Goal: Task Accomplishment & Management: Use online tool/utility

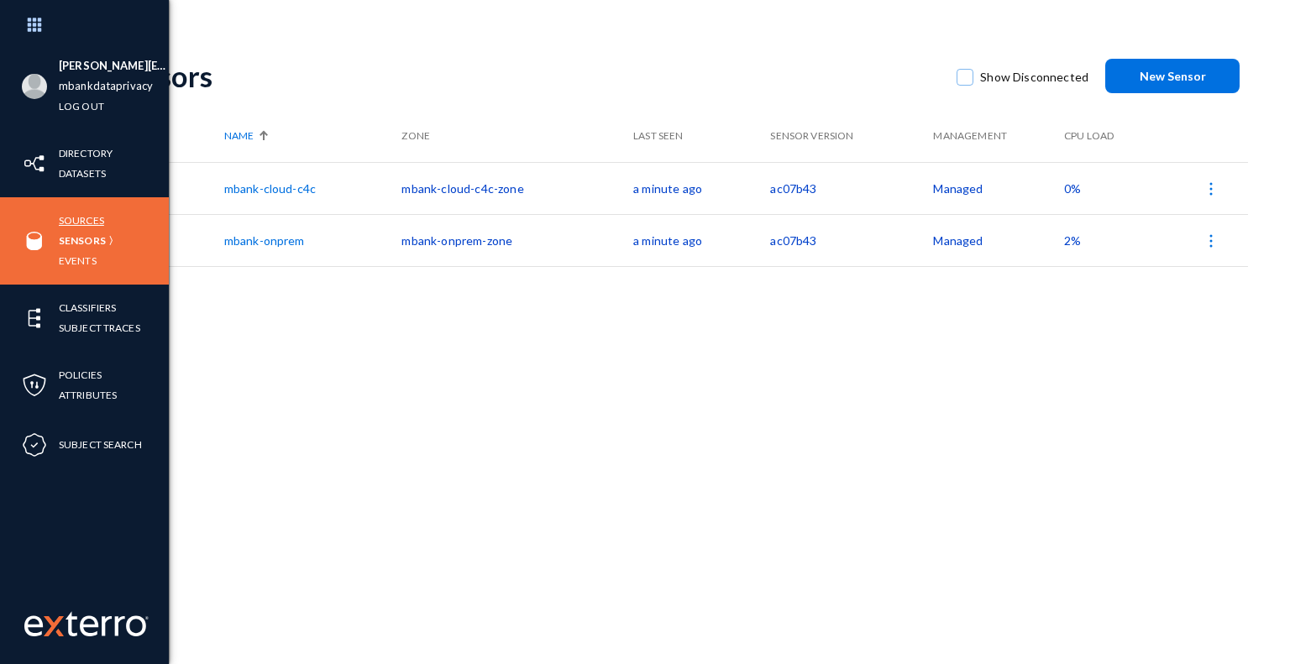
click at [86, 217] on link "Sources" at bounding box center [81, 220] width 45 height 19
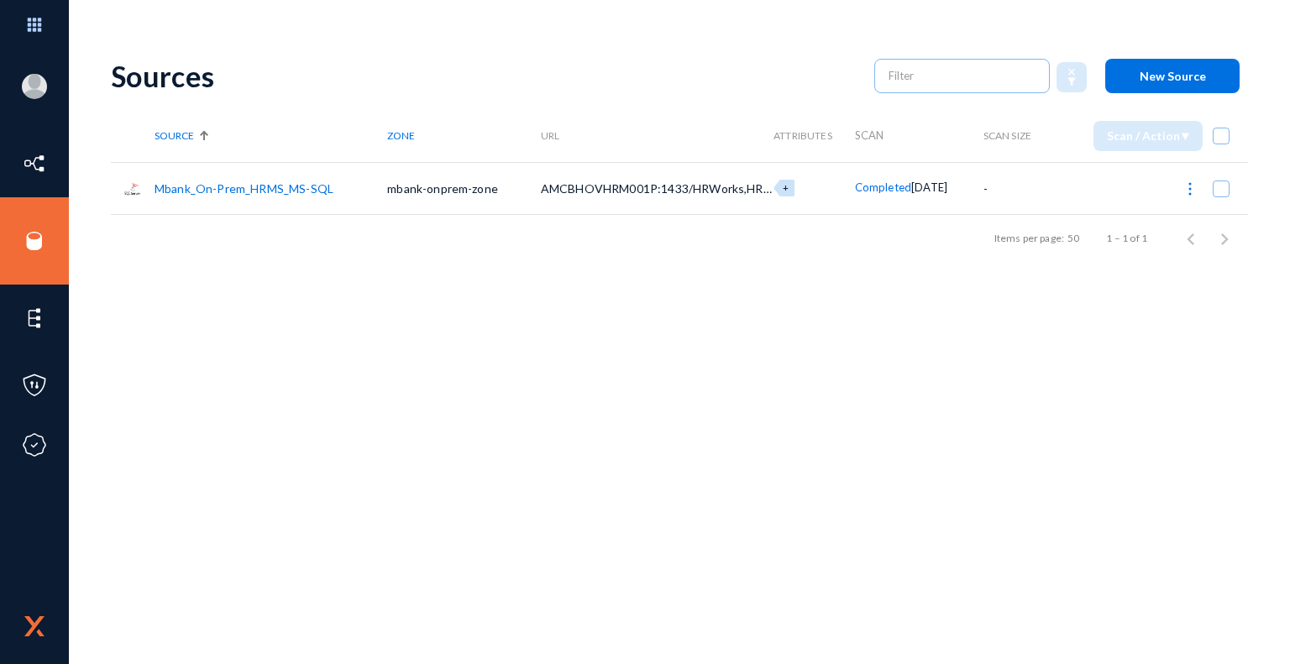
click at [249, 189] on link "Mbank_On-Prem_HRMS_MS-SQL" at bounding box center [244, 188] width 179 height 14
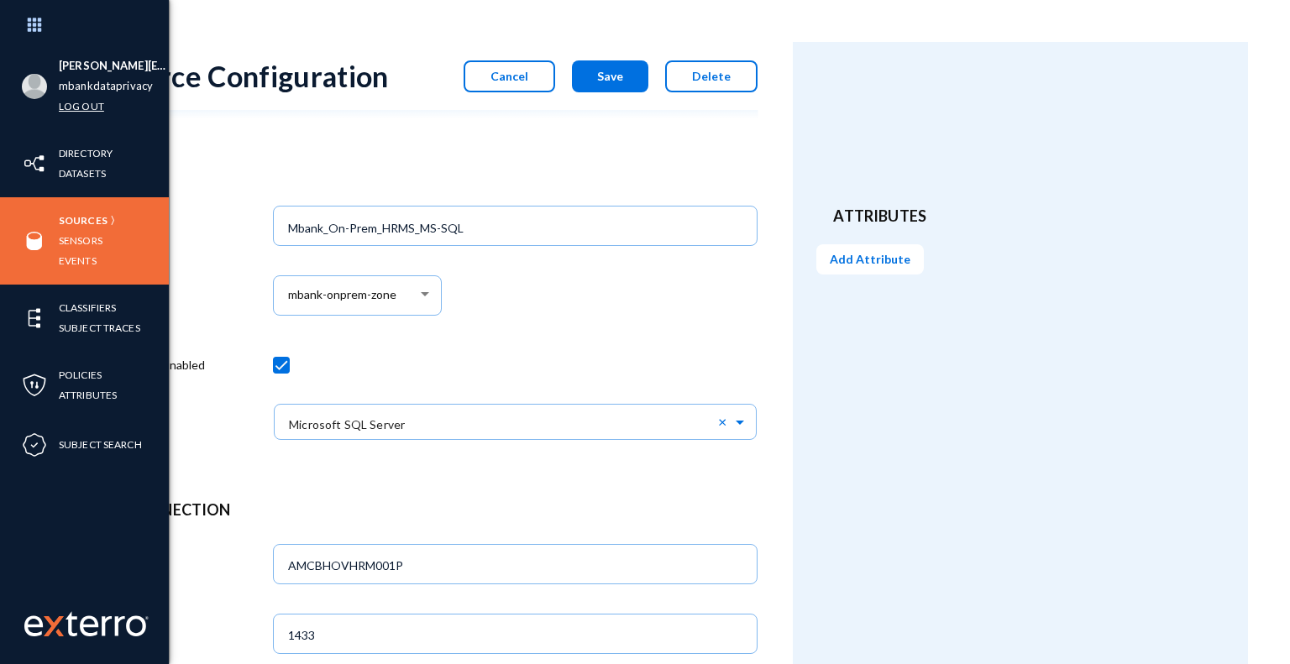
click at [84, 104] on link "Log out" at bounding box center [81, 106] width 45 height 19
click at [37, 22] on img at bounding box center [34, 25] width 50 height 36
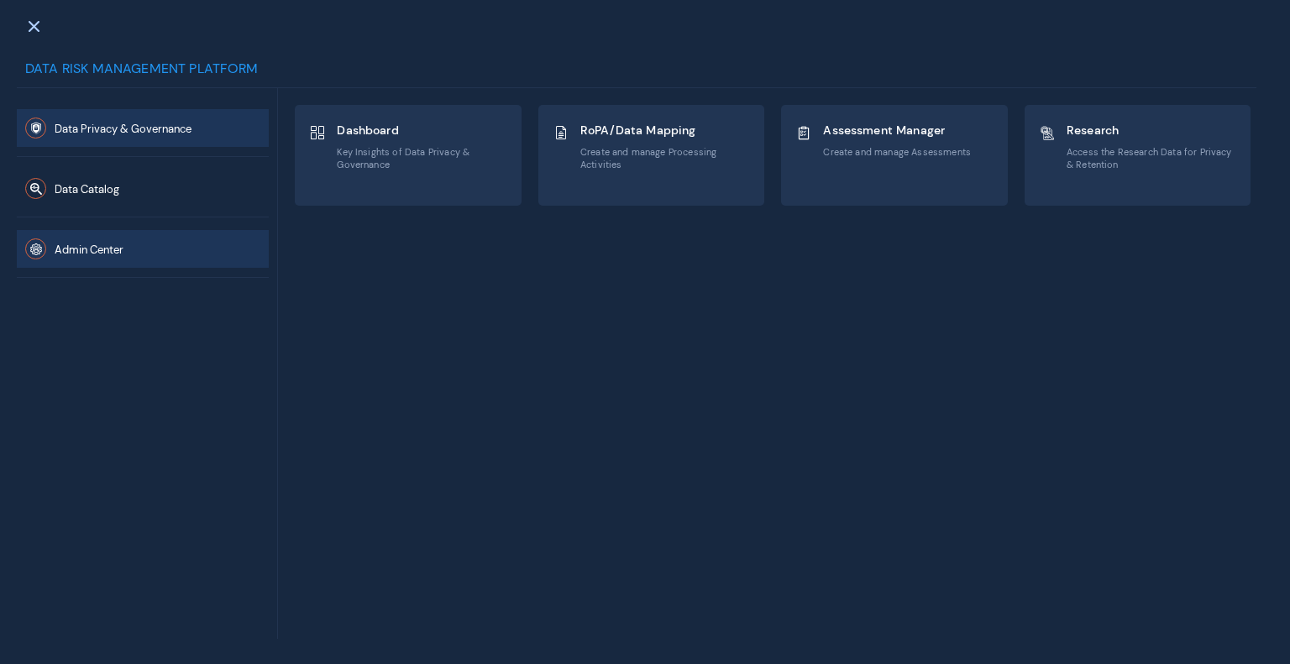
click at [107, 247] on span "Admin Center" at bounding box center [89, 250] width 69 height 14
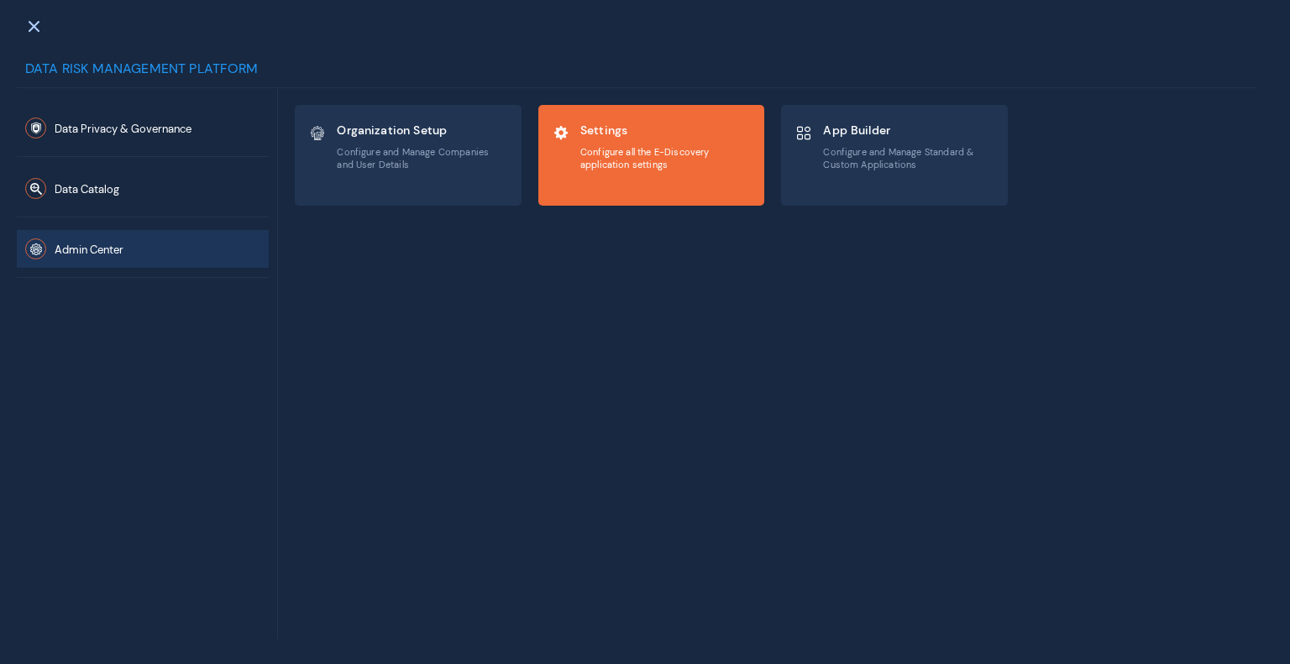
click at [661, 153] on span "Configure all the E-Discovery application settings" at bounding box center [665, 158] width 170 height 24
